Goal: Task Accomplishment & Management: Use online tool/utility

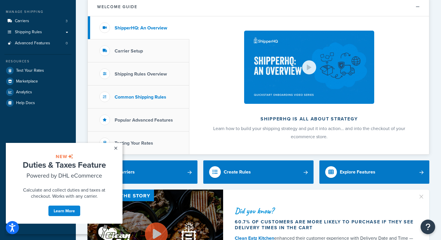
scroll to position [105, 0]
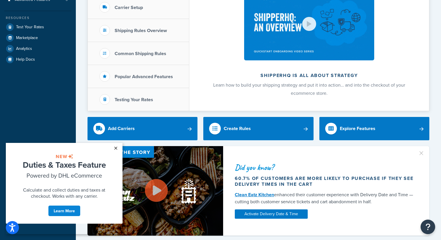
click at [117, 148] on link "×" at bounding box center [115, 148] width 10 height 10
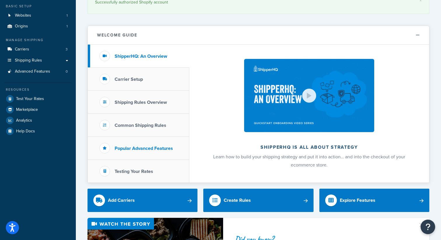
scroll to position [0, 0]
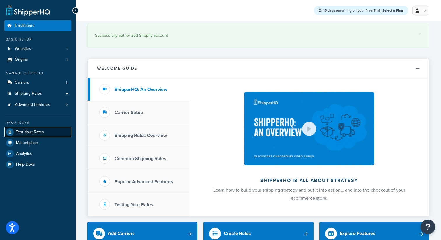
click at [36, 132] on span "Test Your Rates" at bounding box center [30, 132] width 28 height 5
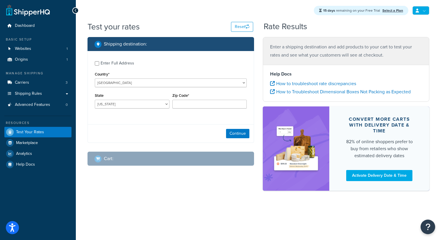
click at [417, 12] on icon at bounding box center [416, 11] width 3 height 4
click at [24, 162] on span "Help Docs" at bounding box center [25, 164] width 19 height 5
click at [38, 92] on span "Shipping Rules" at bounding box center [28, 93] width 27 height 5
